Goal: Task Accomplishment & Management: Manage account settings

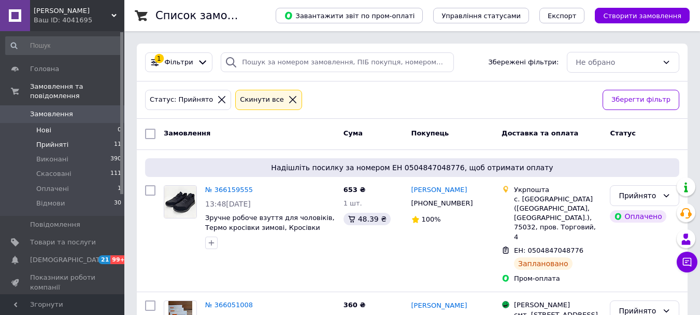
click at [50, 125] on span "Нові" at bounding box center [43, 129] width 15 height 9
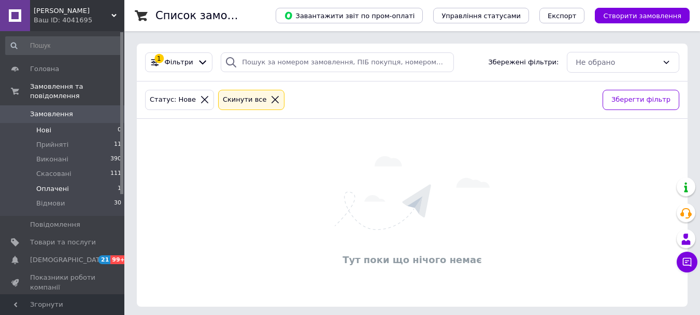
click at [50, 184] on span "Оплачені" at bounding box center [52, 188] width 33 height 9
click at [49, 140] on span "Прийняті" at bounding box center [52, 144] width 32 height 9
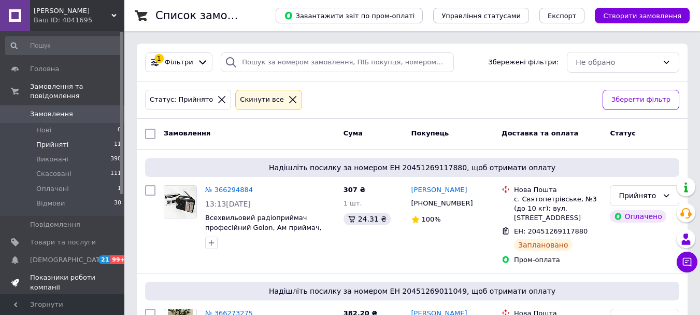
click at [43, 273] on span "Показники роботи компанії" at bounding box center [63, 282] width 66 height 19
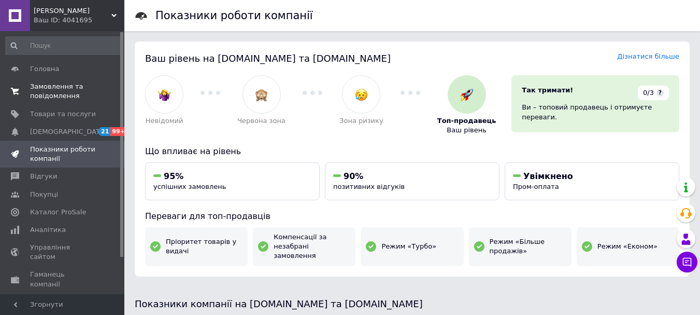
click at [40, 87] on span "Замовлення та повідомлення" at bounding box center [63, 91] width 66 height 19
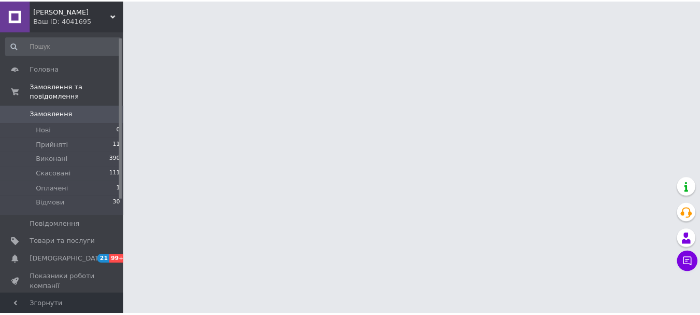
scroll to position [104, 0]
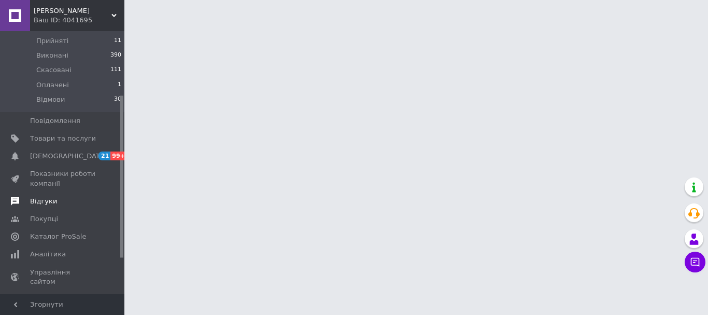
click at [41, 196] on span "Відгуки" at bounding box center [43, 200] width 27 height 9
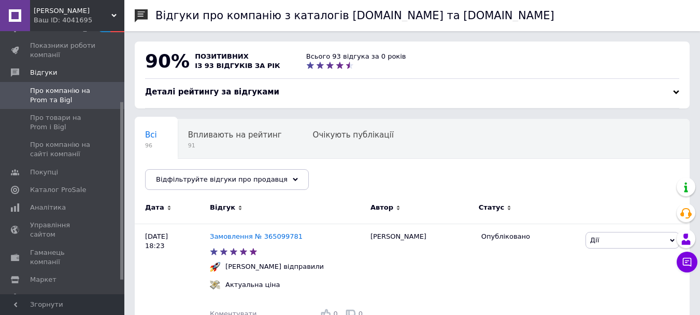
scroll to position [52, 0]
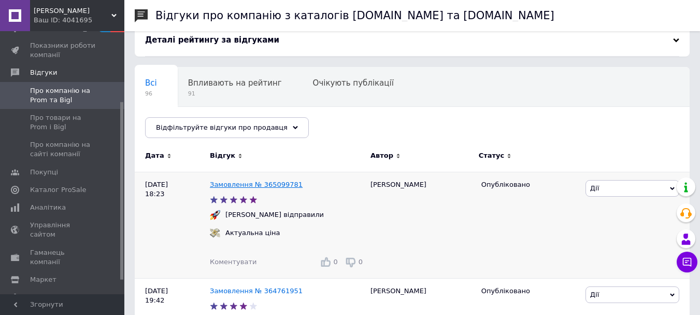
click at [275, 186] on link "Замовлення № 365099781" at bounding box center [256, 184] width 93 height 8
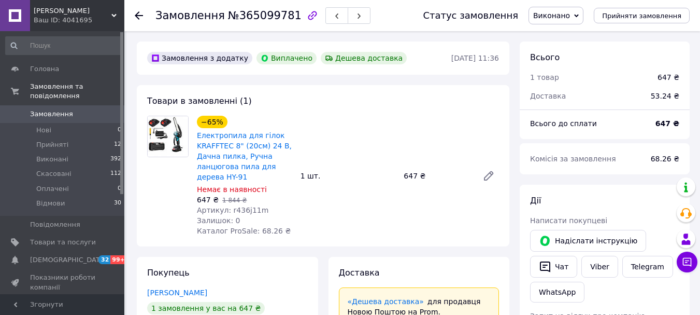
scroll to position [19, 0]
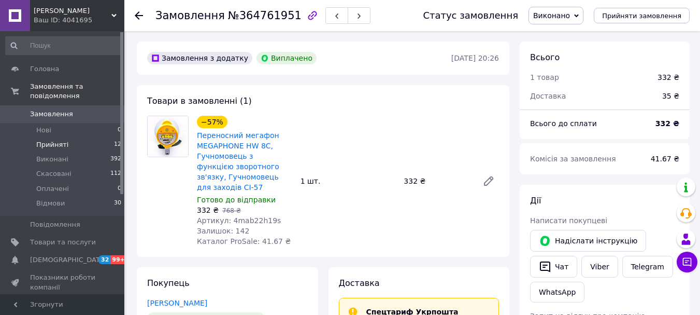
click at [50, 140] on span "Прийняті" at bounding box center [52, 144] width 32 height 9
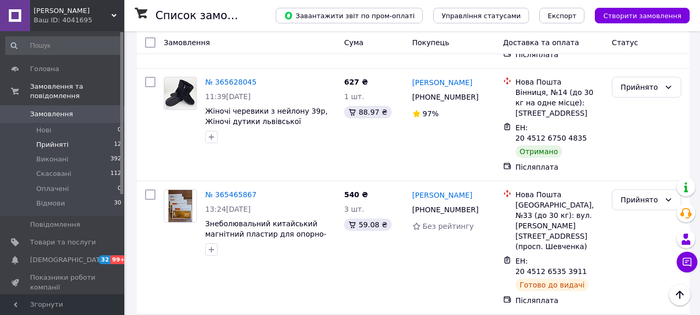
scroll to position [1100, 0]
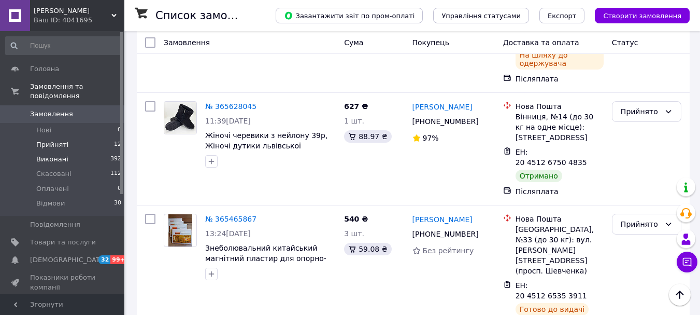
click at [58, 154] on span "Виконані" at bounding box center [52, 158] width 32 height 9
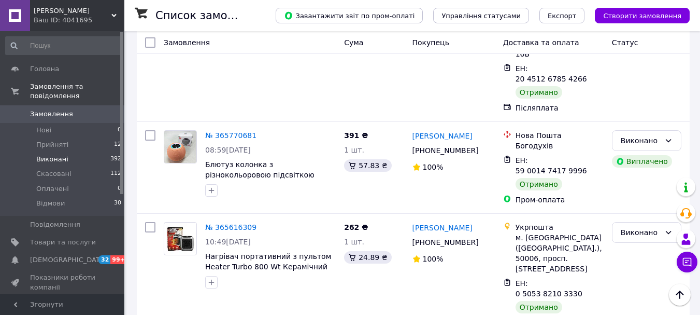
scroll to position [207, 0]
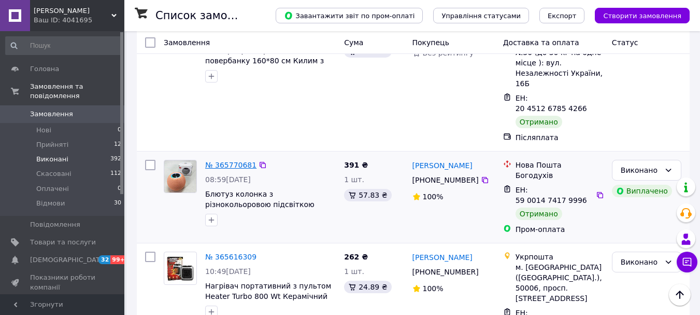
click at [220, 161] on link "№ 365770681" at bounding box center [230, 165] width 51 height 8
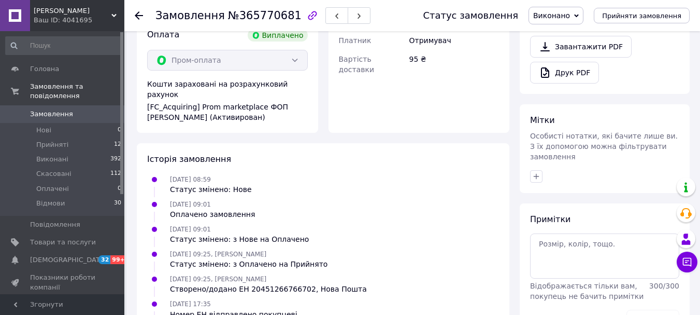
scroll to position [259, 0]
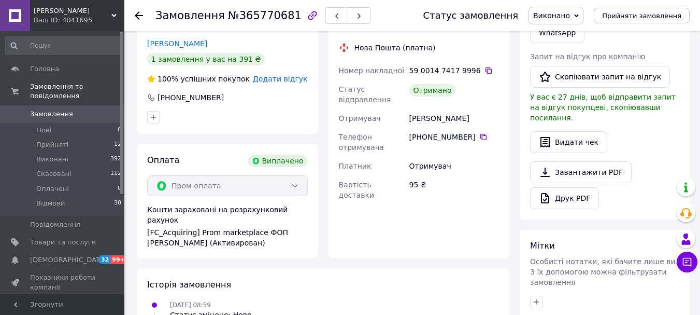
click at [142, 13] on icon at bounding box center [139, 15] width 8 height 8
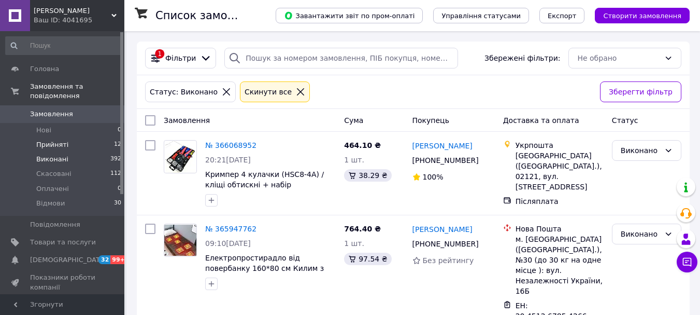
click at [61, 140] on span "Прийняті" at bounding box center [52, 144] width 32 height 9
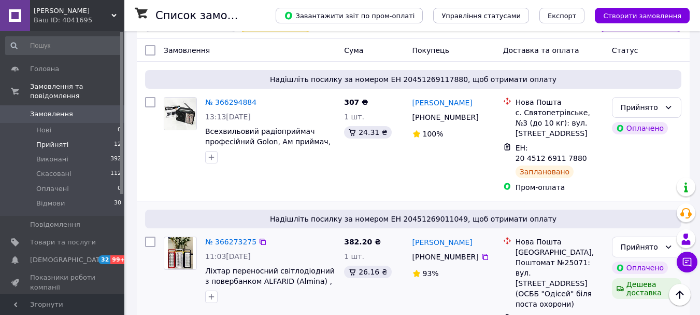
scroll to position [52, 0]
